Goal: Find specific page/section: Find specific page/section

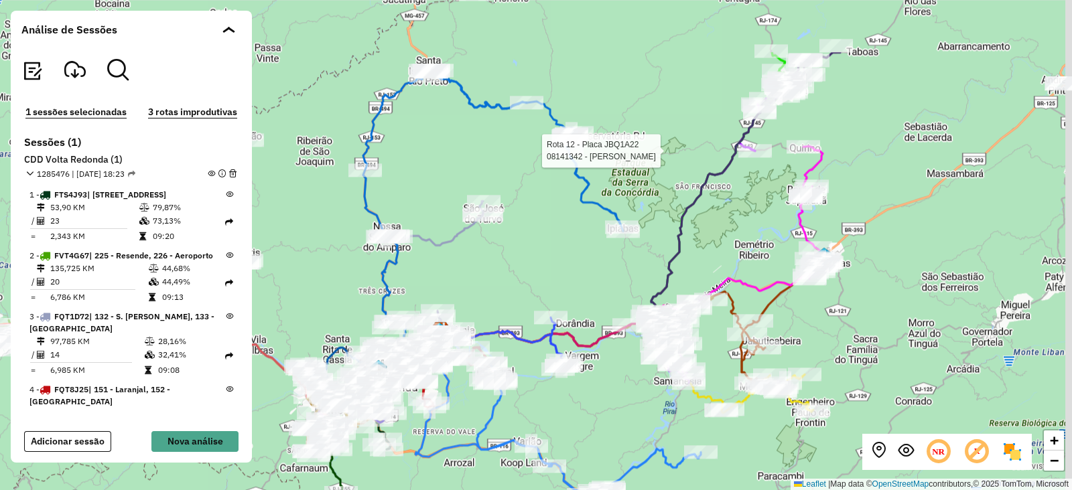
scroll to position [1615, 0]
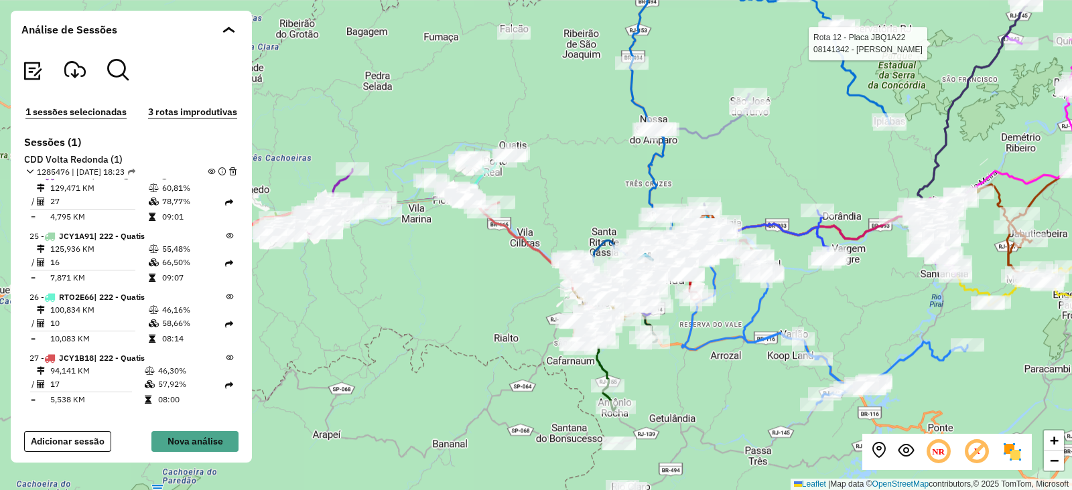
click at [888, 176] on div "Rota 12 - Placa JBQ1A22 08141342 - [PERSON_NAME] + − Leaflet | Map data © OpenS…" at bounding box center [536, 245] width 1072 height 490
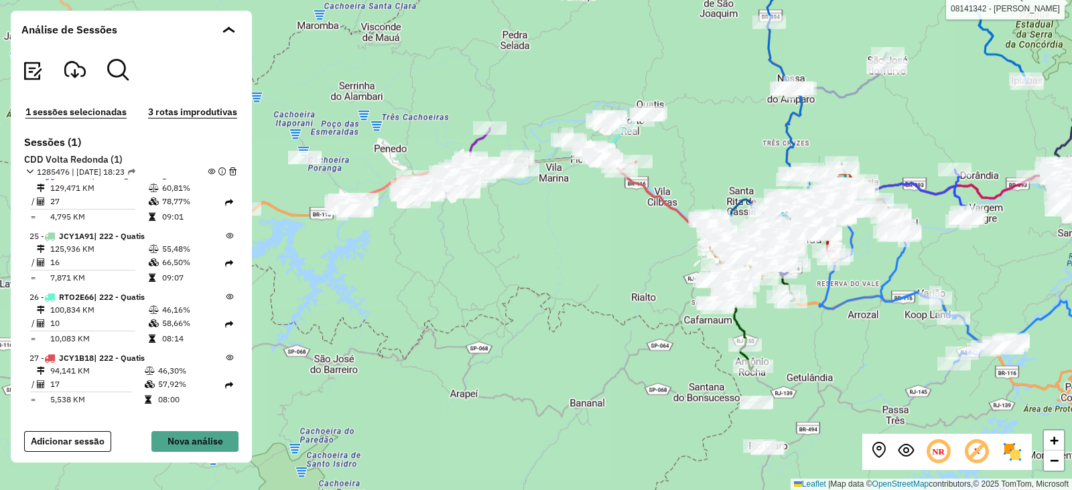
drag, startPoint x: 451, startPoint y: 287, endPoint x: 586, endPoint y: 248, distance: 140.8
click at [586, 248] on div "Rota 12 - Placa JBQ1A22 08141342 - [PERSON_NAME] + − Leaflet | Map data © OpenS…" at bounding box center [536, 245] width 1072 height 490
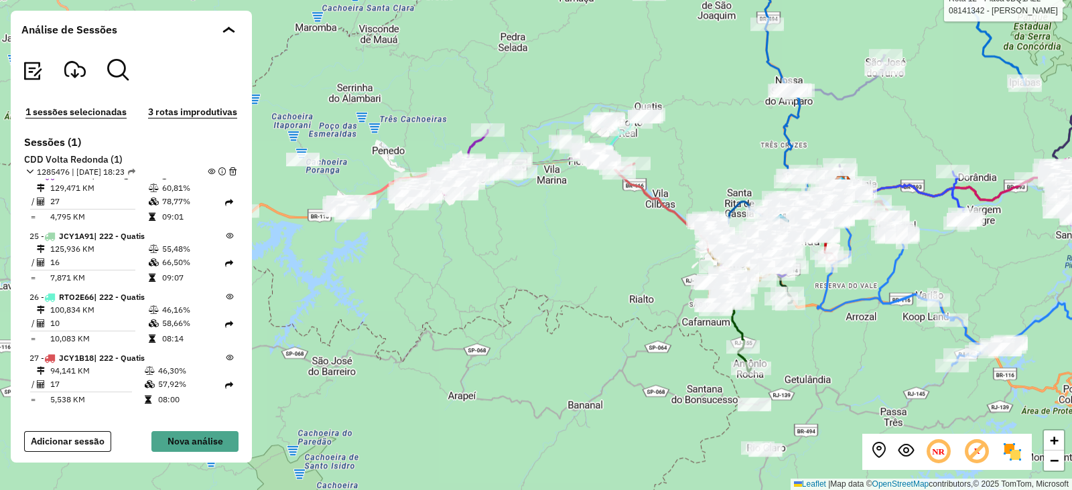
drag, startPoint x: 524, startPoint y: 208, endPoint x: 512, endPoint y: 259, distance: 51.7
click at [511, 259] on div "Rota 12 - Placa JBQ1A22 08141342 - [PERSON_NAME] + − Leaflet | Map data © OpenS…" at bounding box center [536, 245] width 1072 height 490
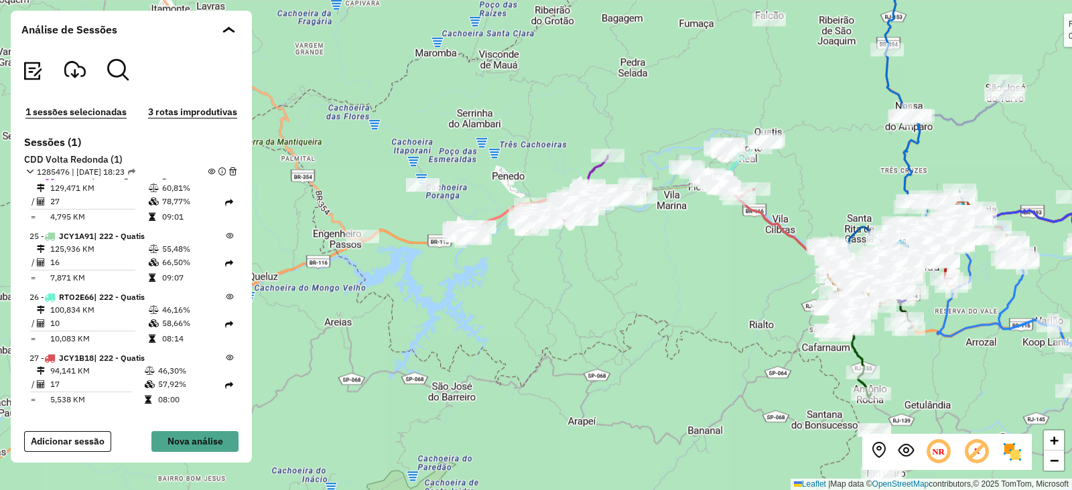
drag, startPoint x: 674, startPoint y: 247, endPoint x: 596, endPoint y: 253, distance: 78.0
click at [596, 253] on div "Rota 12 - Placa JBQ1A22 08141342 - [PERSON_NAME] + − Leaflet | Map data © OpenS…" at bounding box center [536, 245] width 1072 height 490
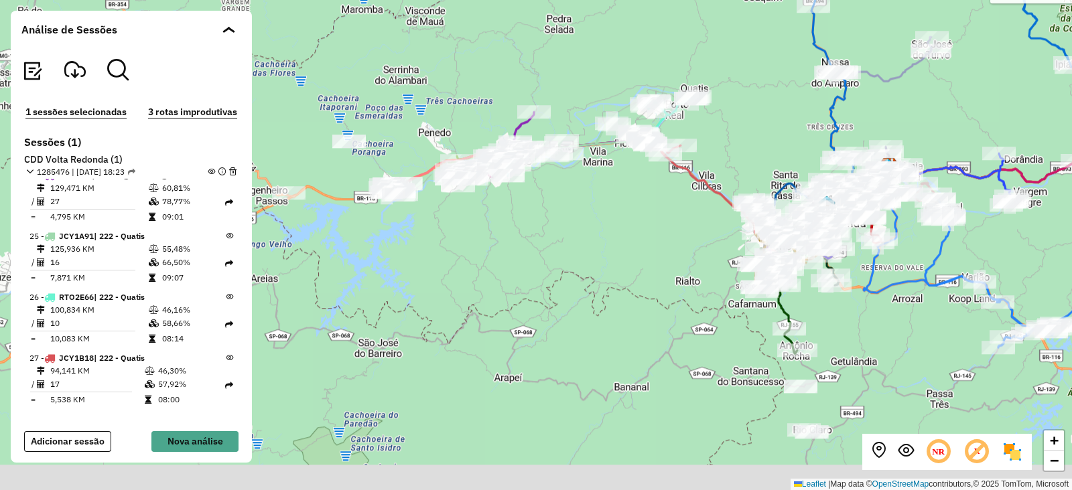
drag, startPoint x: 633, startPoint y: 323, endPoint x: 452, endPoint y: 239, distance: 199.3
click at [452, 239] on div "Rota 12 - Placa JBQ1A22 08141342 - [PERSON_NAME] + − Leaflet | Map data © OpenS…" at bounding box center [536, 245] width 1072 height 490
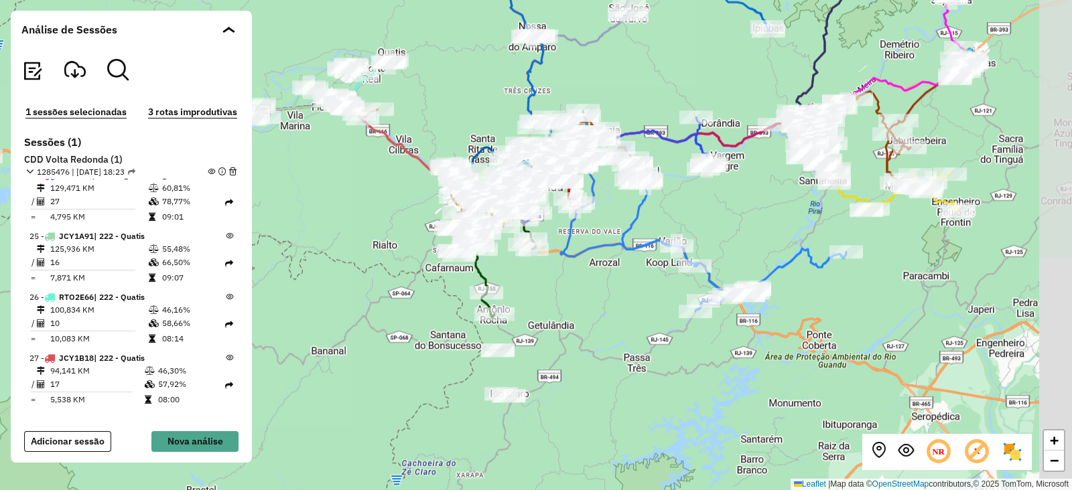
drag, startPoint x: 750, startPoint y: 289, endPoint x: 565, endPoint y: 342, distance: 193.0
click at [565, 342] on div "Rota 12 - Placa JBQ1A22 08141342 - [PERSON_NAME] + − Leaflet | Map data © OpenS…" at bounding box center [536, 245] width 1072 height 490
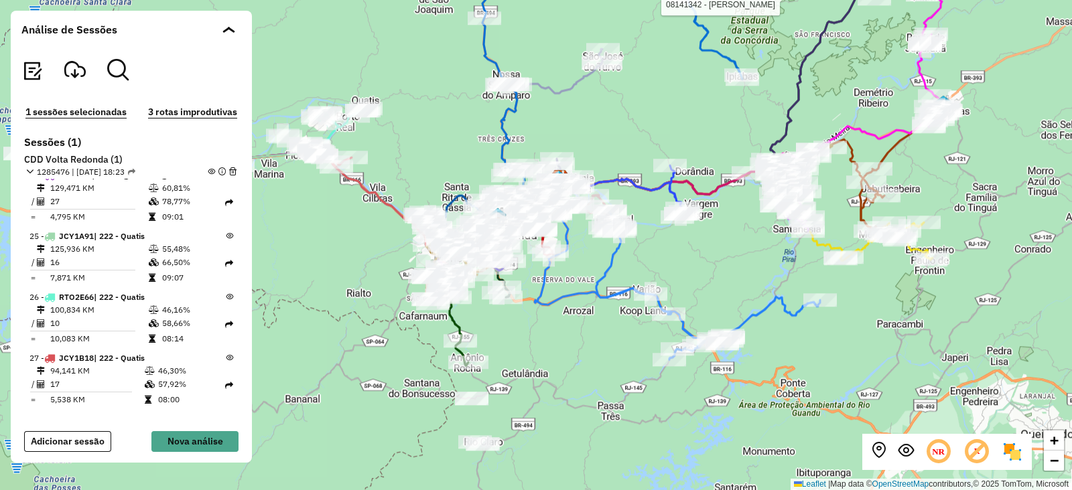
drag, startPoint x: 606, startPoint y: 318, endPoint x: 573, endPoint y: 326, distance: 34.6
click at [573, 326] on div "Rota 12 - Placa JBQ1A22 08141342 - [PERSON_NAME] + − Leaflet | Map data © OpenS…" at bounding box center [536, 245] width 1072 height 490
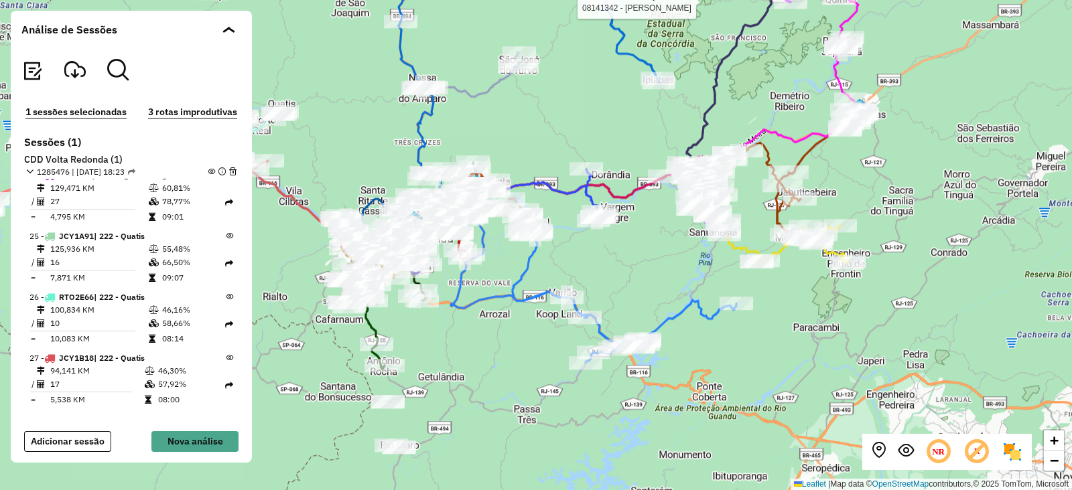
drag, startPoint x: 872, startPoint y: 344, endPoint x: 792, endPoint y: 348, distance: 79.8
click at [792, 348] on div "Rota 12 - Placa JBQ1A22 08141342 - [PERSON_NAME] + − Leaflet | Map data © OpenS…" at bounding box center [536, 245] width 1072 height 490
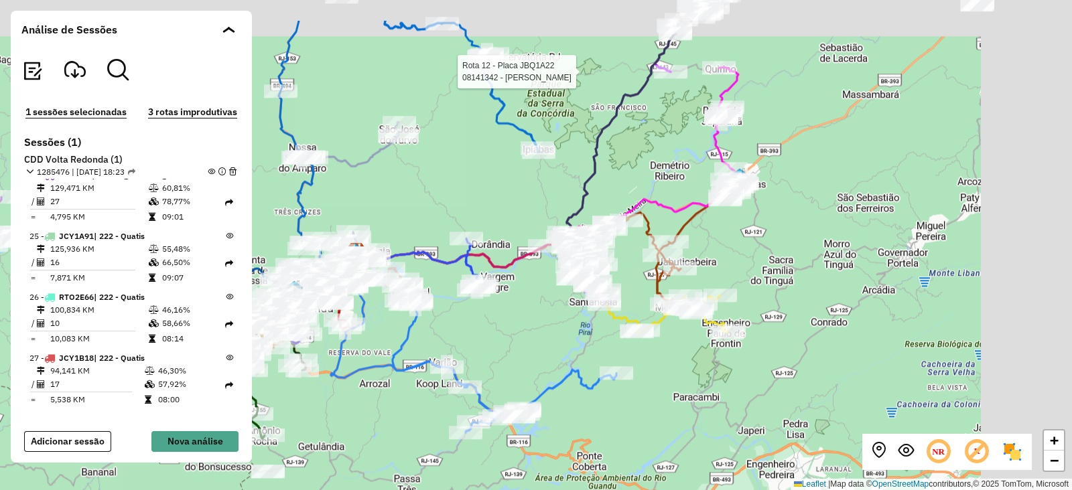
click at [854, 316] on div "Rota 12 - Placa JBQ1A22 08141342 - [PERSON_NAME] + − Leaflet | Map data © OpenS…" at bounding box center [536, 245] width 1072 height 490
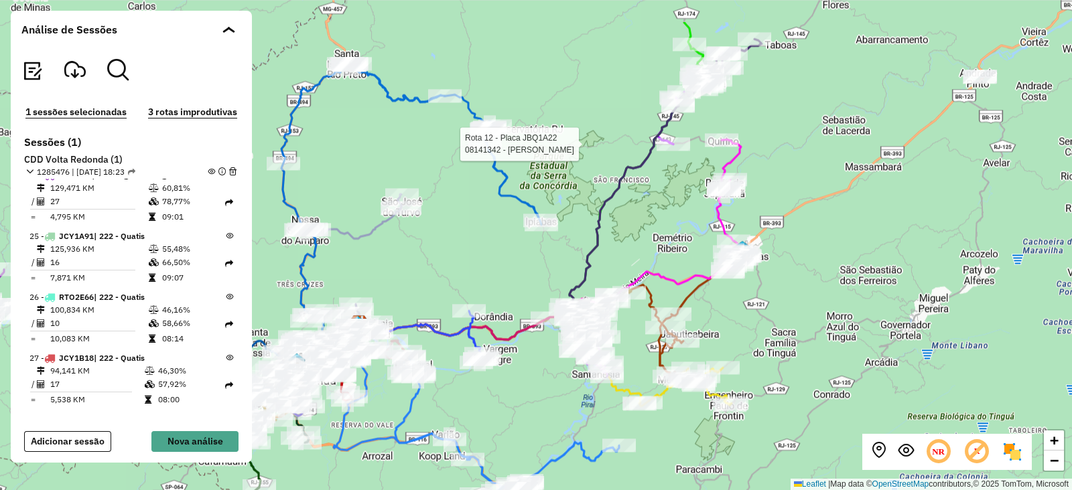
click at [837, 310] on div "Rota 12 - Placa JBQ1A22 08141342 - [PERSON_NAME] + − Leaflet | Map data © OpenS…" at bounding box center [536, 245] width 1072 height 490
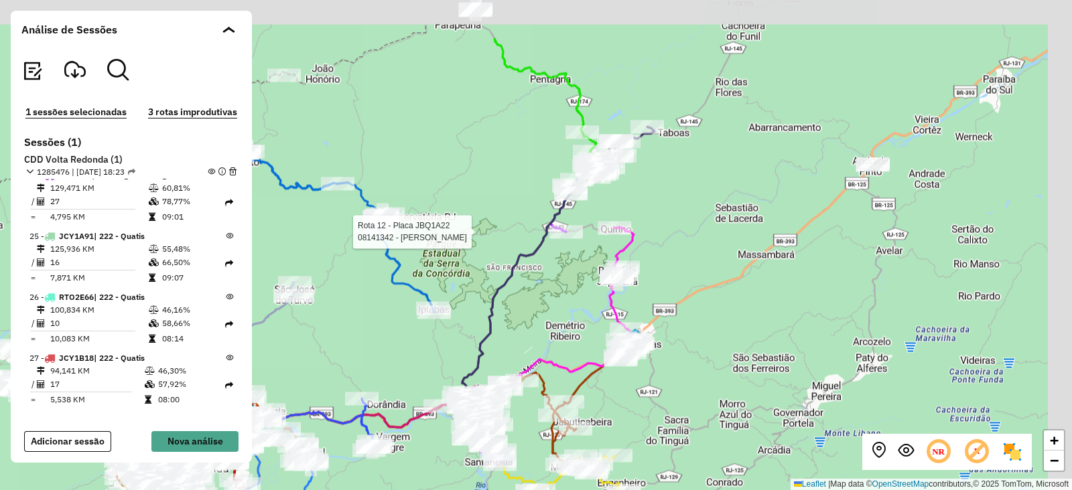
drag, startPoint x: 753, startPoint y: 229, endPoint x: 734, endPoint y: 243, distance: 23.6
click at [734, 243] on div "Rota 12 - Placa JBQ1A22 08141342 - [PERSON_NAME] + − Leaflet | Map data © OpenS…" at bounding box center [536, 245] width 1072 height 490
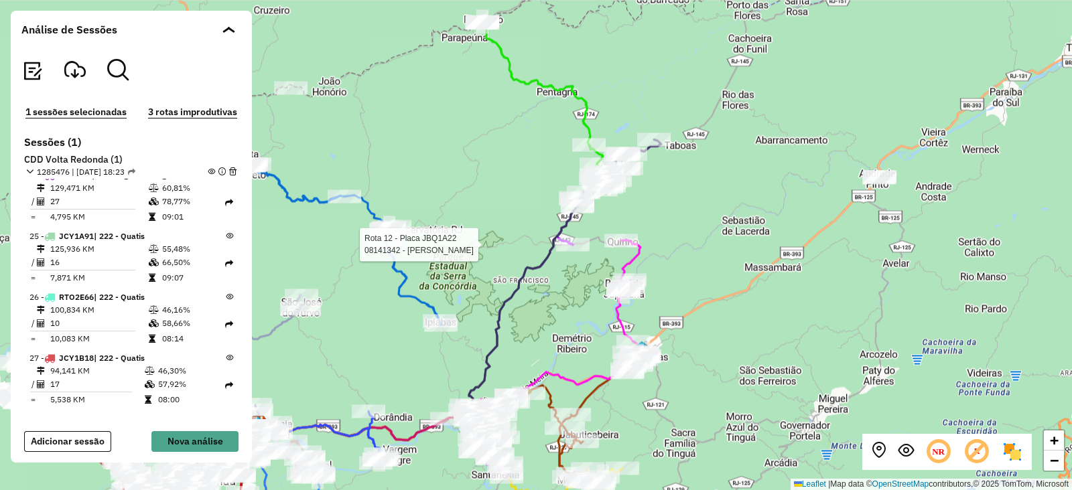
drag, startPoint x: 642, startPoint y: 206, endPoint x: 594, endPoint y: 226, distance: 52.5
click at [594, 226] on div "Rota 12 - Placa JBQ1A22 08141342 - [PERSON_NAME] + − Leaflet | Map data © OpenS…" at bounding box center [536, 245] width 1072 height 490
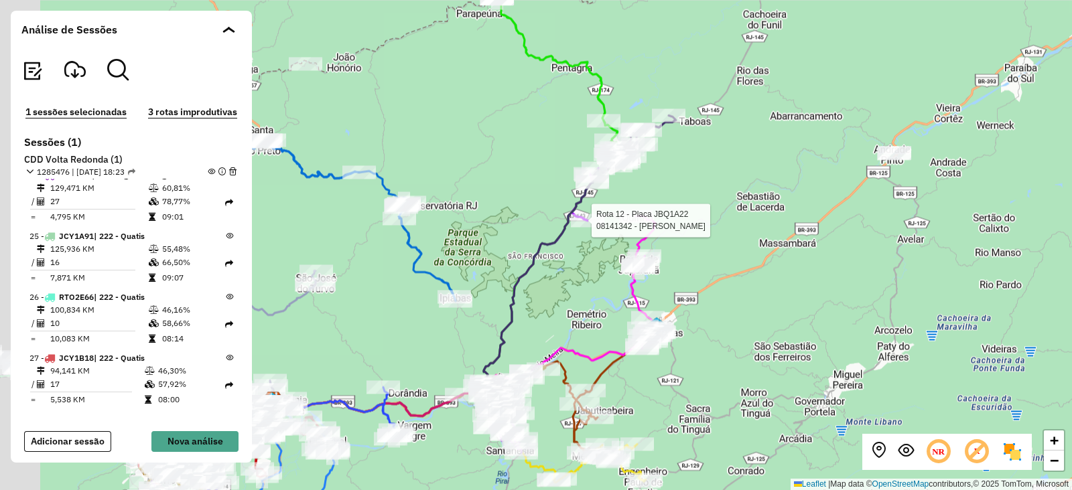
drag, startPoint x: 657, startPoint y: 275, endPoint x: 728, endPoint y: 243, distance: 77.3
click at [728, 243] on div "Rota 12 - Placa JBQ1A22 08141342 - [PERSON_NAME] + − Leaflet | Map data © OpenS…" at bounding box center [536, 245] width 1072 height 490
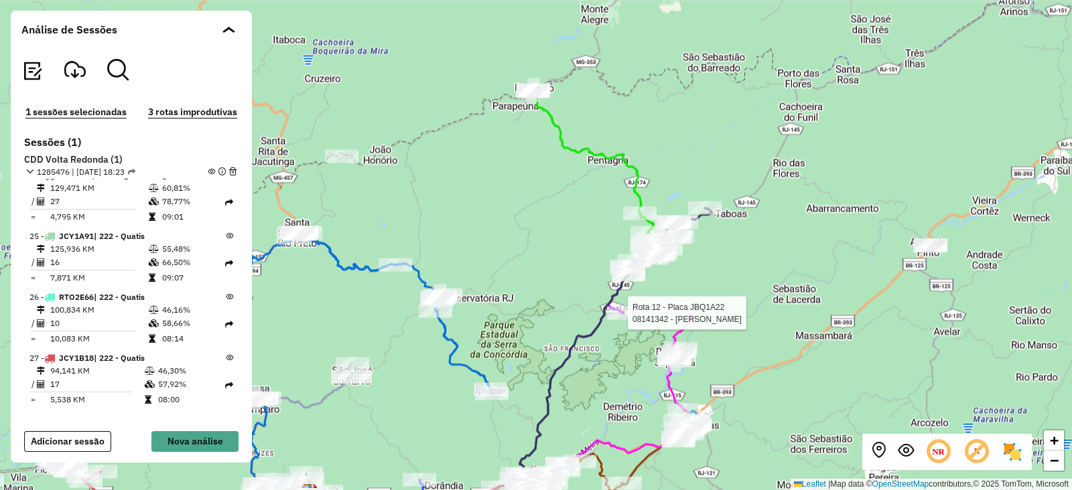
drag, startPoint x: 667, startPoint y: 212, endPoint x: 659, endPoint y: 115, distance: 98.1
click at [659, 115] on div "Rota 12 - Placa JBQ1A22 08141342 - [PERSON_NAME] + − Leaflet | Map data © OpenS…" at bounding box center [536, 245] width 1072 height 490
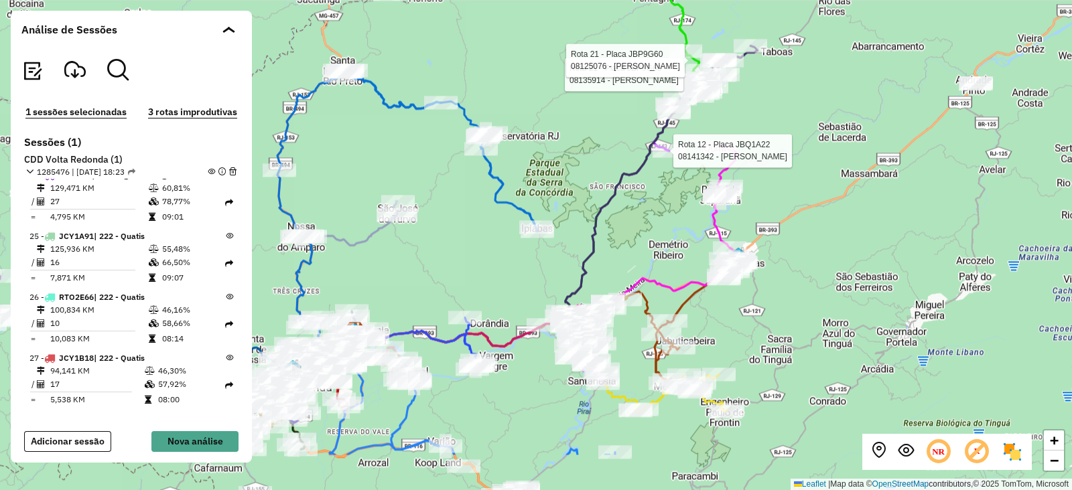
drag, startPoint x: 563, startPoint y: 310, endPoint x: 630, endPoint y: 226, distance: 107.2
click at [630, 226] on div "Rota 12 - Placa JBQ1A22 08141342 - [PERSON_NAME] 21 - Placa JBP9G60 08135914 - …" at bounding box center [536, 245] width 1072 height 490
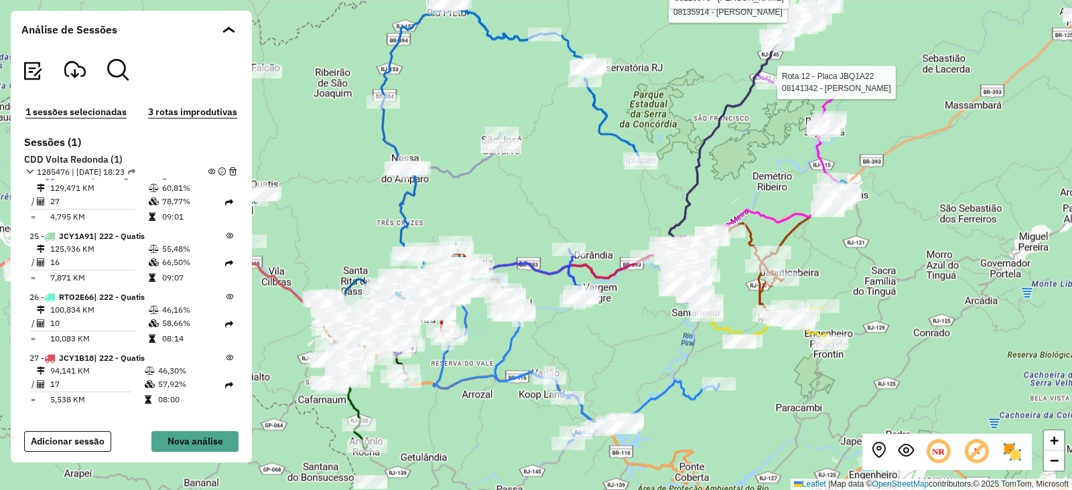
drag, startPoint x: 427, startPoint y: 182, endPoint x: 531, endPoint y: 114, distance: 123.7
click at [531, 114] on div "Rota 12 - Placa JBQ1A22 08141342 - [PERSON_NAME] 21 - Placa JBP9G60 08135914 - …" at bounding box center [536, 245] width 1072 height 490
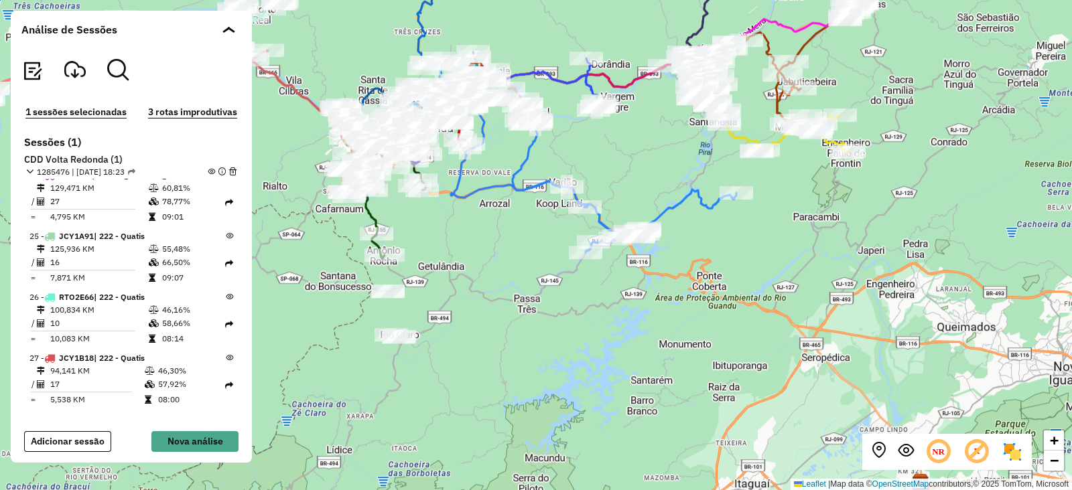
drag, startPoint x: 618, startPoint y: 363, endPoint x: 634, endPoint y: 165, distance: 198.3
click at [634, 165] on div "Rota 12 - Placa JBQ1A22 08141342 - [PERSON_NAME] 21 - Placa JBP9G60 08135914 - …" at bounding box center [536, 245] width 1072 height 490
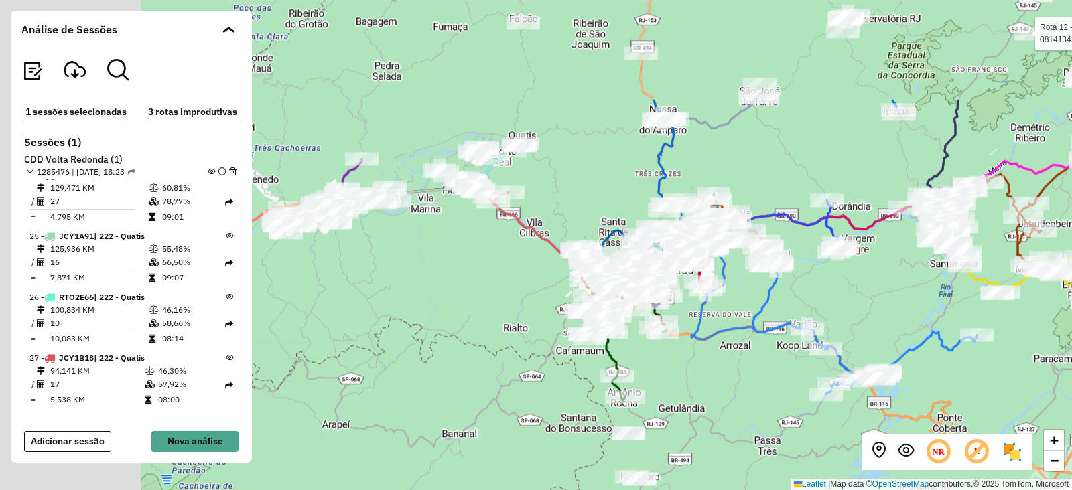
drag, startPoint x: 713, startPoint y: 334, endPoint x: 734, endPoint y: 336, distance: 21.5
click at [754, 349] on icon at bounding box center [759, 281] width 136 height 136
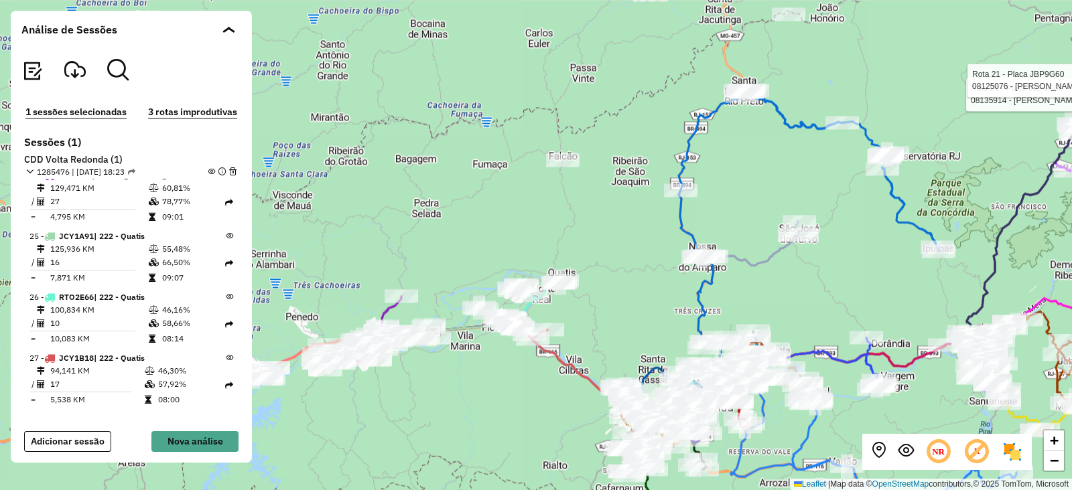
drag, startPoint x: 605, startPoint y: 181, endPoint x: 604, endPoint y: 267, distance: 85.8
click at [604, 267] on div "Rota 12 - Placa JBQ1A22 08141342 - [PERSON_NAME] 21 - Placa JBP9G60 08135914 - …" at bounding box center [536, 245] width 1072 height 490
